Goal: Task Accomplishment & Management: Manage account settings

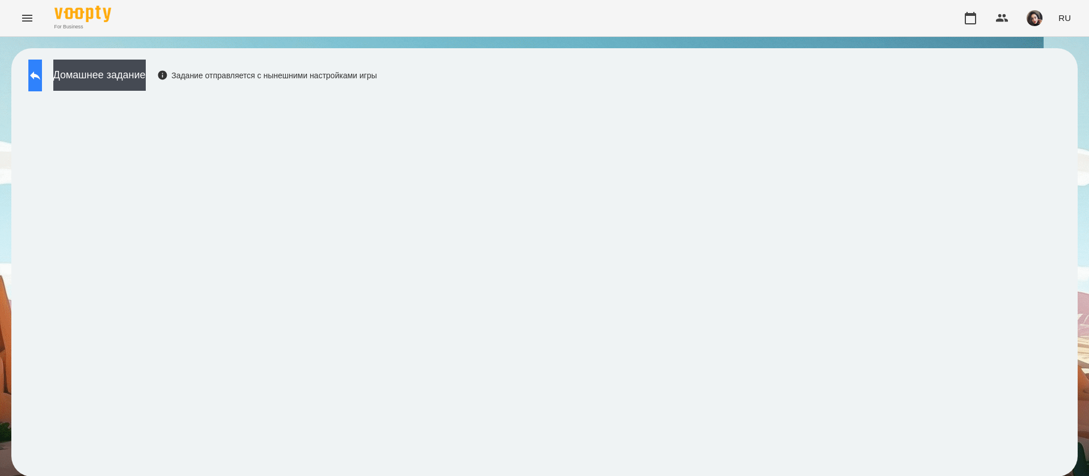
click at [42, 88] on button at bounding box center [35, 76] width 14 height 32
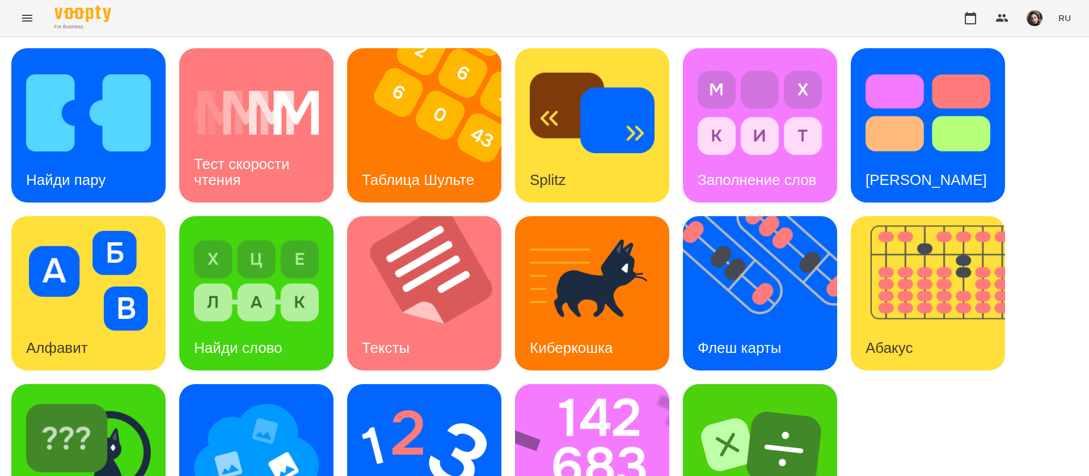
scroll to position [74, 0]
click at [120, 399] on img at bounding box center [88, 449] width 125 height 100
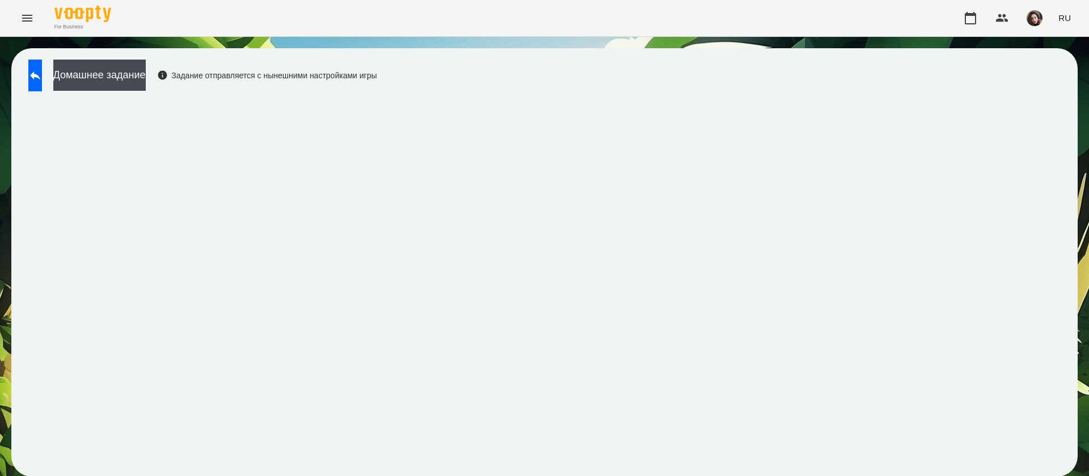
scroll to position [1, 0]
click at [42, 78] on icon at bounding box center [35, 76] width 14 height 14
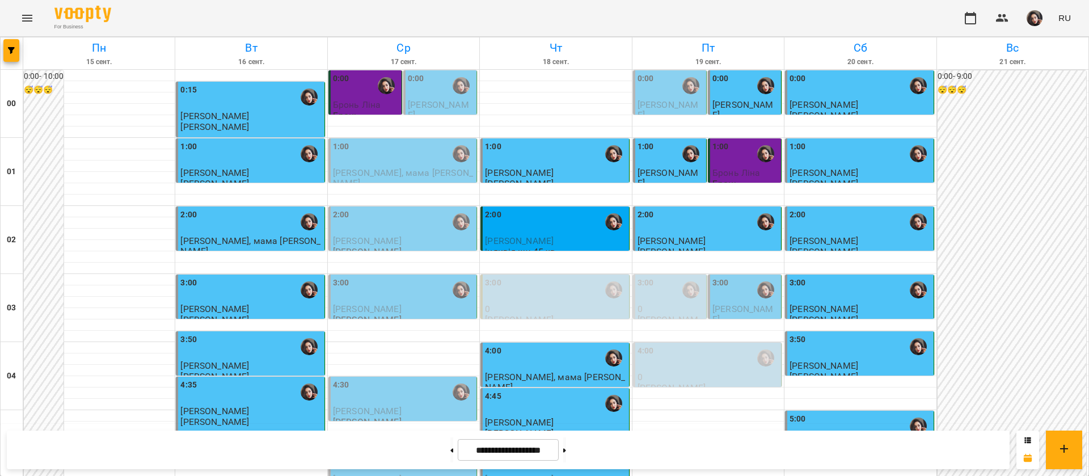
scroll to position [1106, 0]
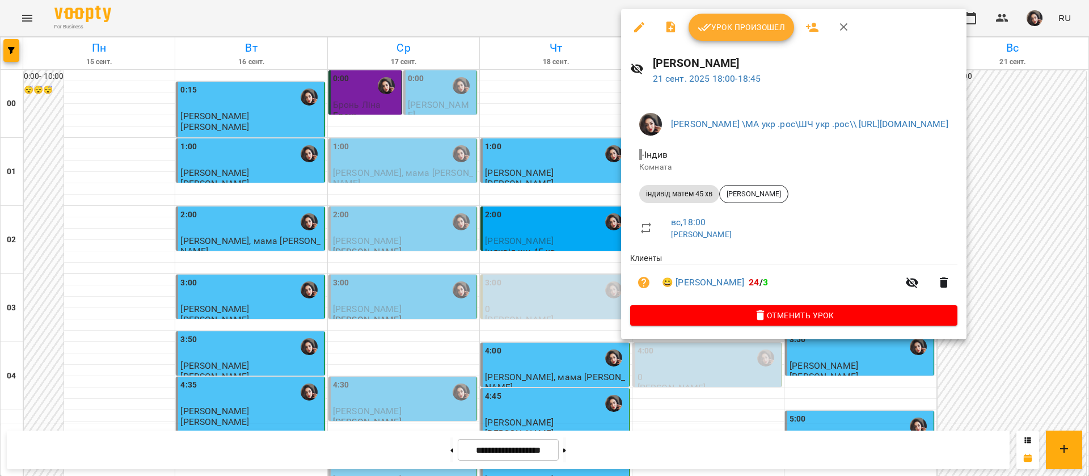
click at [734, 25] on span "Урок произошел" at bounding box center [741, 27] width 87 height 14
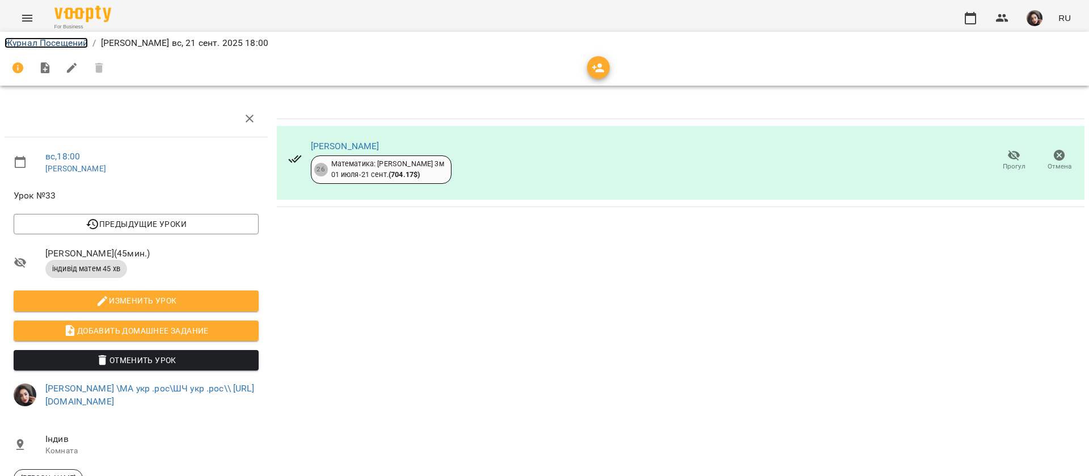
click at [17, 42] on link "Журнал Посещений" at bounding box center [46, 42] width 83 height 11
